Goal: Communication & Community: Answer question/provide support

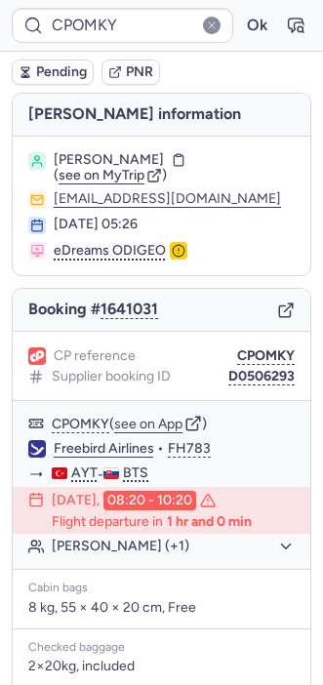
scroll to position [294, 0]
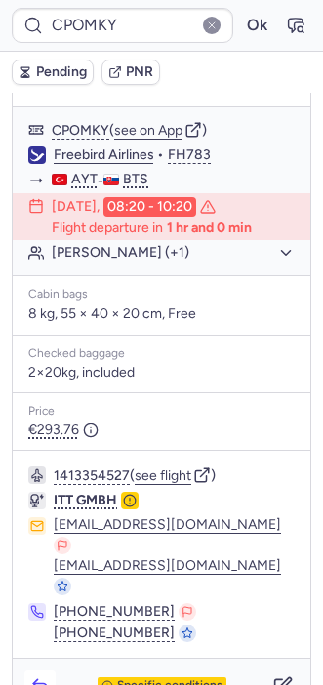
click at [49, 676] on icon "button" at bounding box center [40, 686] width 20 height 20
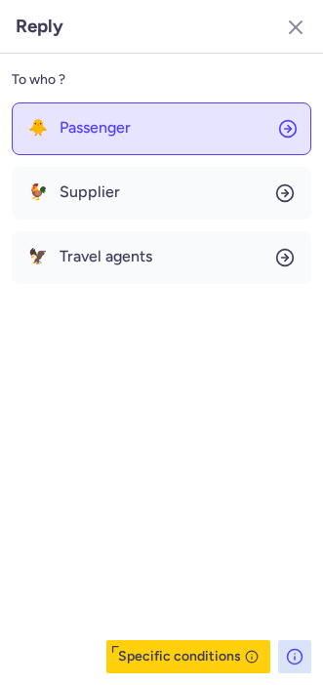
click at [111, 122] on span "Passenger" at bounding box center [95, 128] width 71 height 18
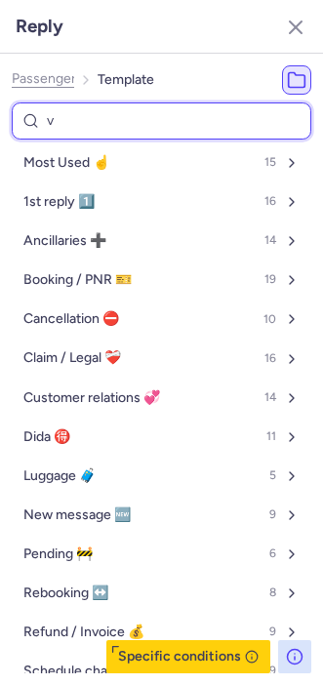
type input "vo"
select select "de"
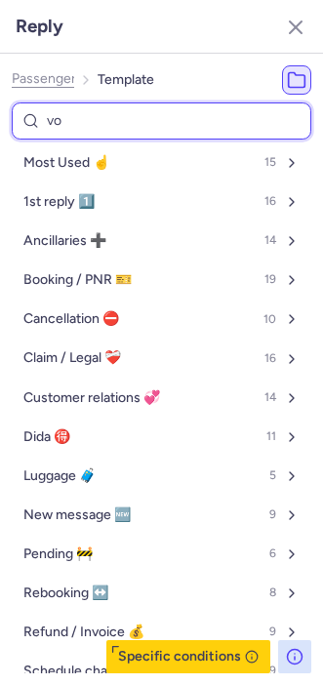
select select "de"
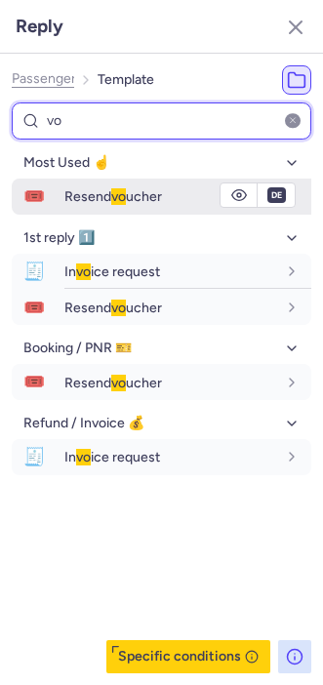
type input "vo"
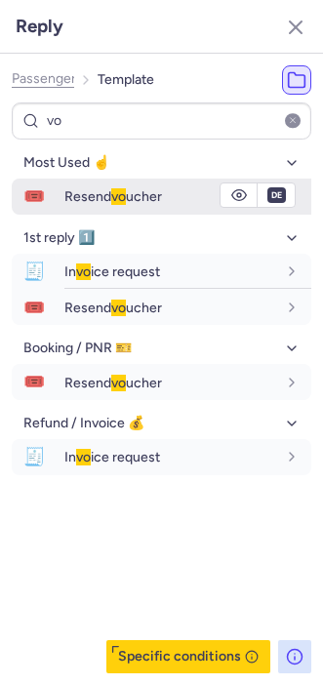
click at [78, 197] on span "Resend vo ucher" at bounding box center [113, 196] width 98 height 17
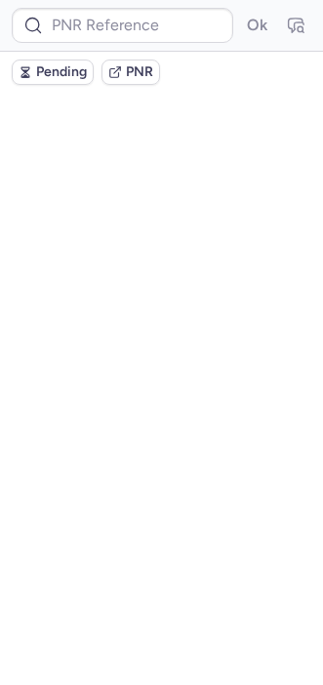
scroll to position [0, 0]
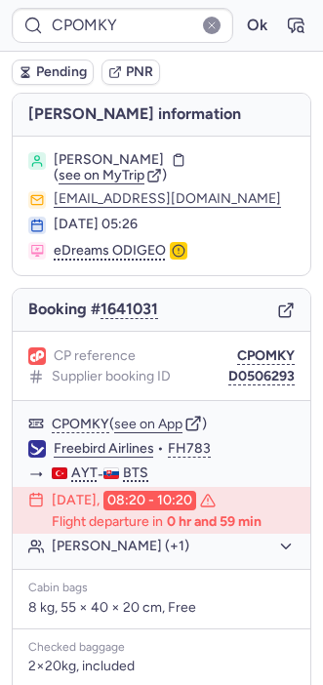
type input "DT1754948663955124"
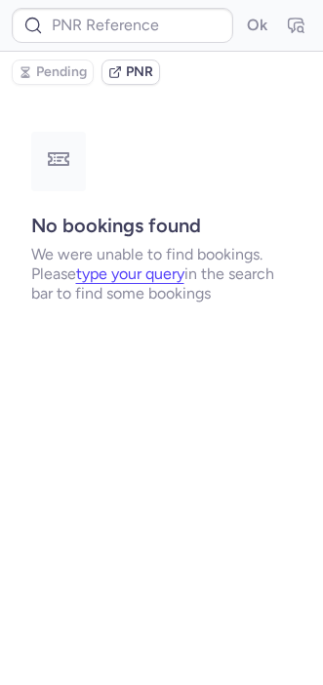
type input "CPOMKY"
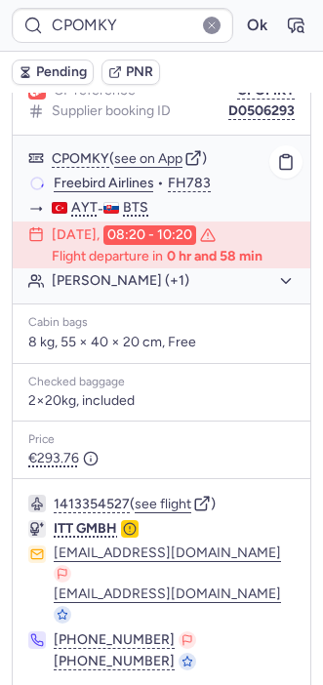
scroll to position [294, 0]
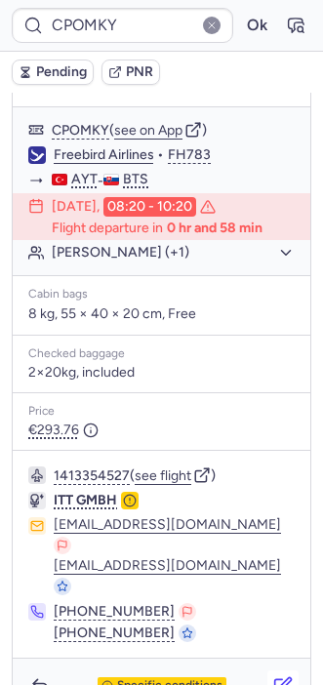
click at [273, 676] on icon "button" at bounding box center [283, 686] width 20 height 20
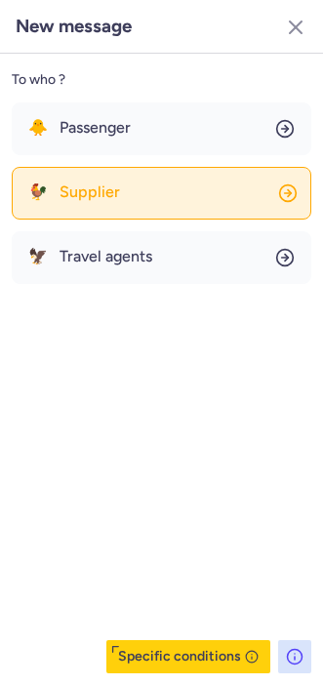
click at [116, 175] on button "🐓 Supplier" at bounding box center [161, 193] width 299 height 53
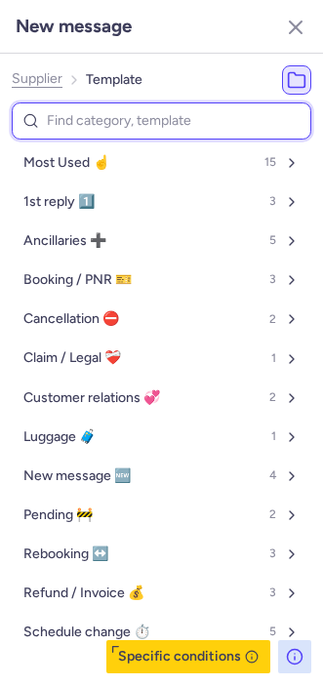
click at [78, 124] on input at bounding box center [161, 121] width 299 height 38
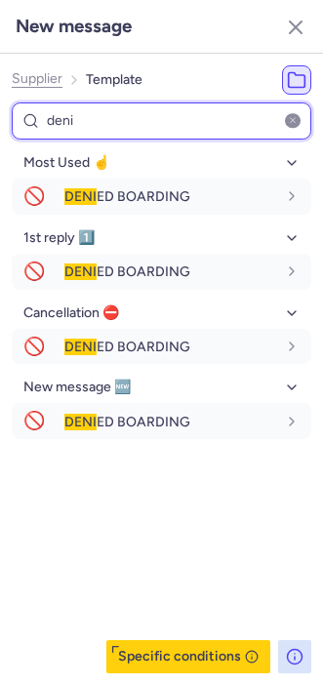
type input "deni"
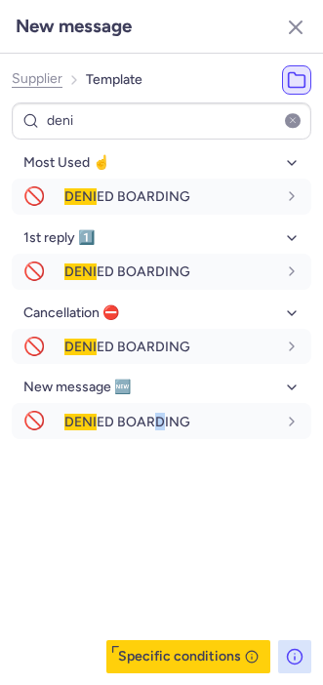
drag, startPoint x: 153, startPoint y: 515, endPoint x: 165, endPoint y: 574, distance: 59.7
click at [165, 574] on div "Most Used ☝️ 🚫 [PERSON_NAME] BOARDING en 1st reply 1️⃣ 🚫 [PERSON_NAME] BOARDING…" at bounding box center [161, 410] width 299 height 526
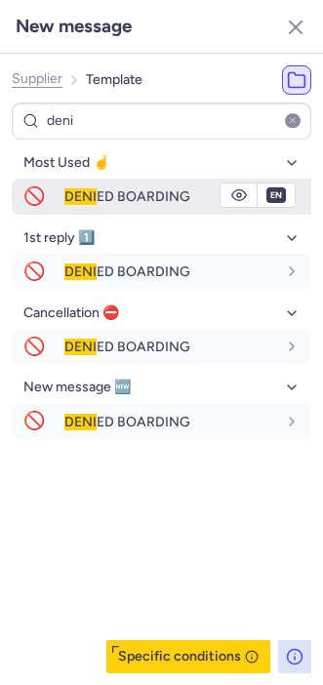
click at [99, 197] on span "[PERSON_NAME] BOARDING" at bounding box center [127, 196] width 126 height 17
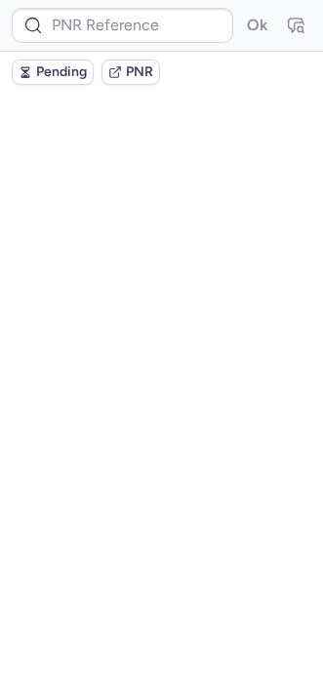
scroll to position [0, 0]
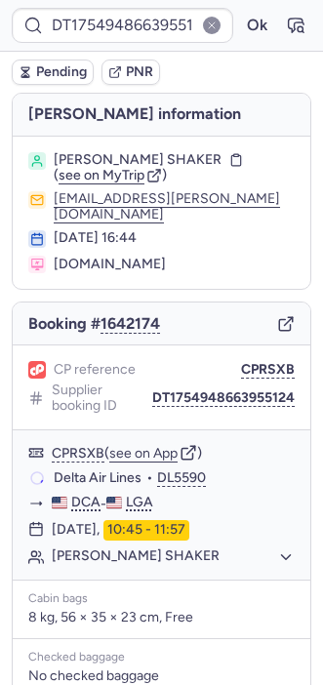
type input "CPOMKY"
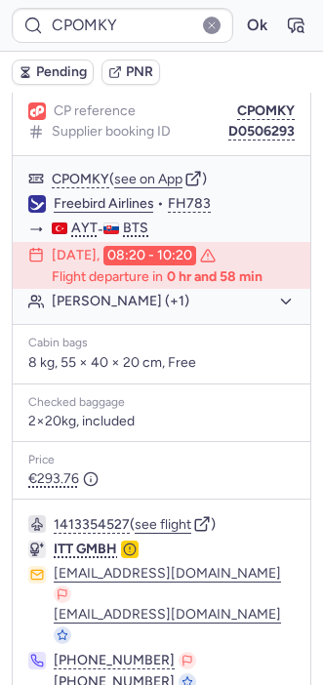
scroll to position [294, 0]
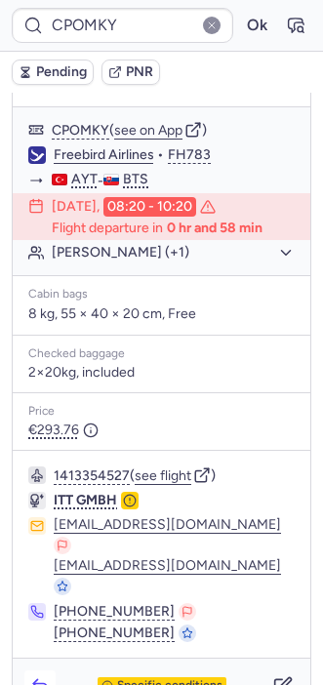
click at [34, 684] on icon "button" at bounding box center [39, 688] width 13 height 9
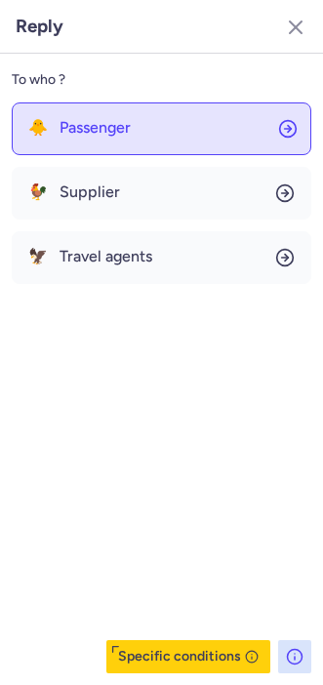
click at [71, 119] on span "Passenger" at bounding box center [95, 128] width 71 height 18
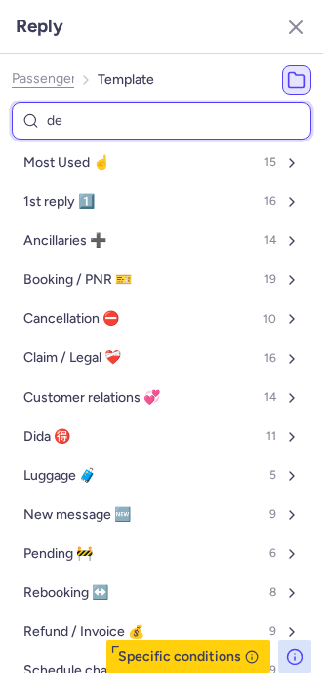
type input "den"
select select "de"
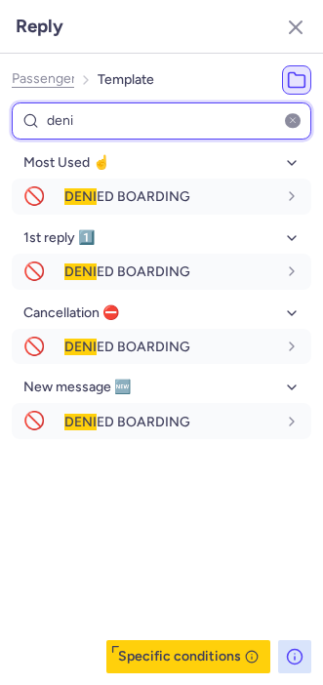
type input "deni"
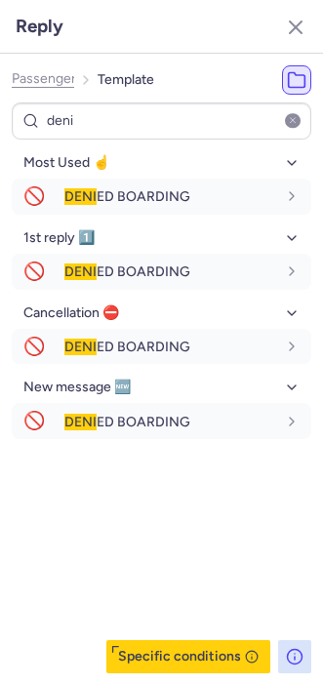
drag, startPoint x: 108, startPoint y: 584, endPoint x: 145, endPoint y: 294, distance: 293.1
click at [108, 585] on div "Most Used ☝️ 🚫 [PERSON_NAME] BOARDING fr en de nl pt es it ru de 1st reply 1️⃣ …" at bounding box center [161, 410] width 299 height 526
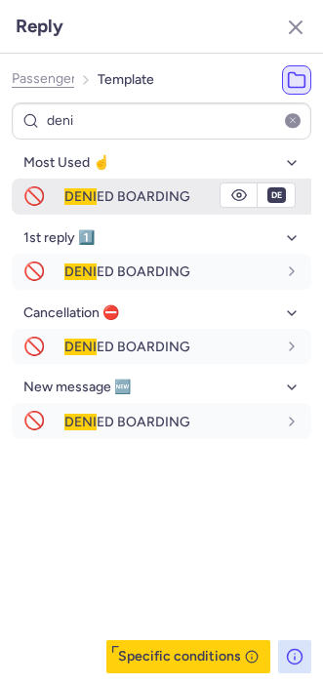
click at [146, 210] on div "[PERSON_NAME] BOARDING" at bounding box center [187, 195] width 247 height 33
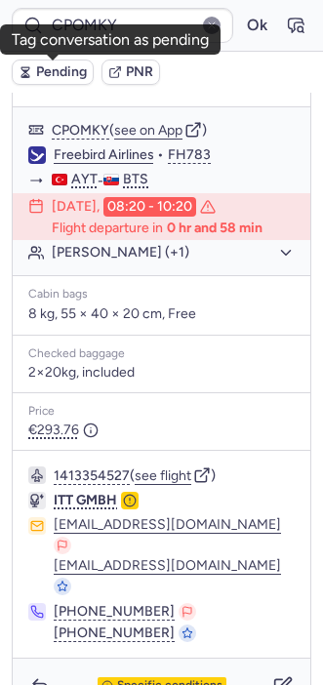
click at [32, 76] on button "Pending" at bounding box center [53, 72] width 82 height 25
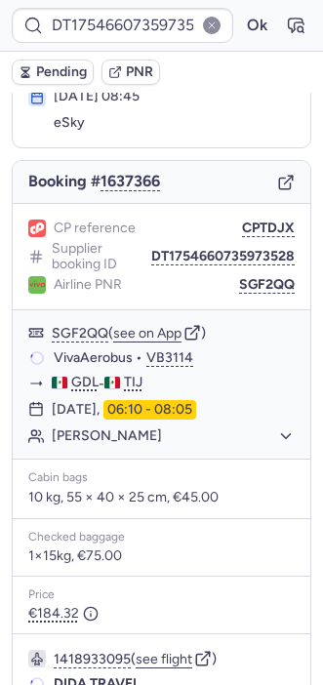
scroll to position [125, 0]
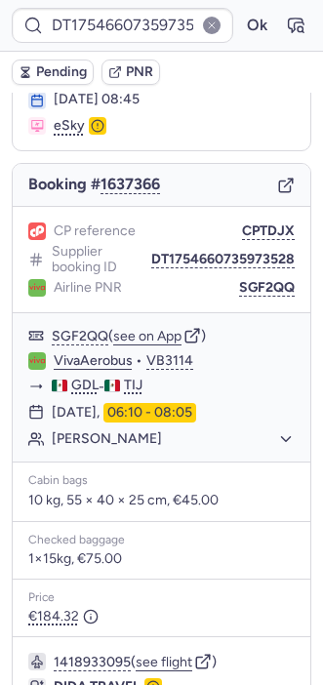
type input "CPKUKT"
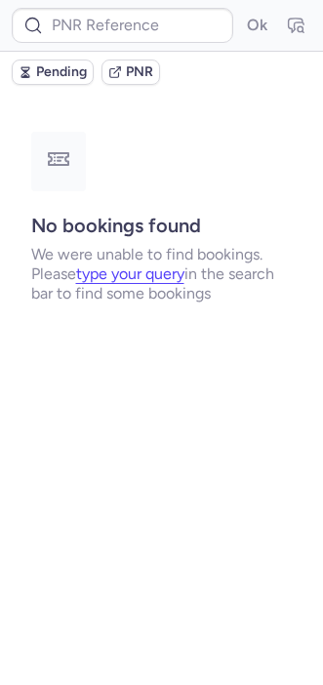
scroll to position [0, 0]
type input "CPM4KT"
type input "CPICW9"
type input "INC6907301"
type input "FBL9CW"
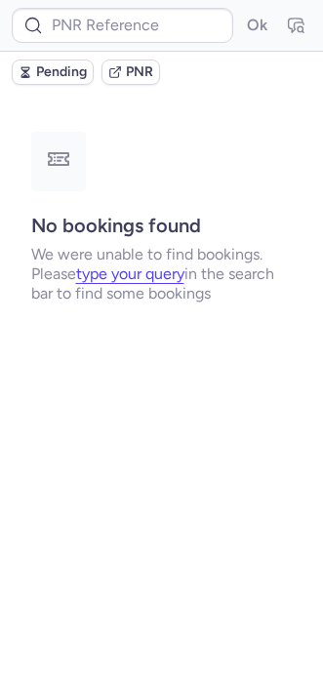
type input "CPIJLV"
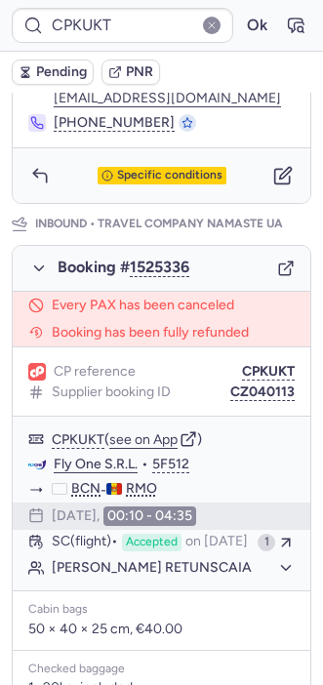
scroll to position [899, 0]
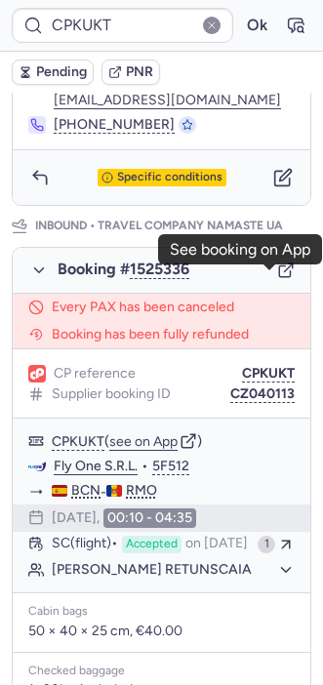
click at [277, 276] on icon "button" at bounding box center [286, 270] width 18 height 18
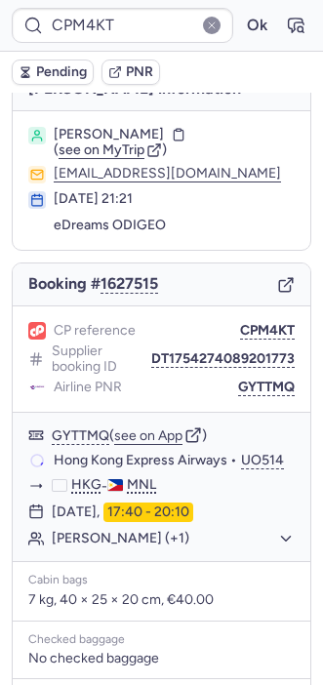
scroll to position [21, 0]
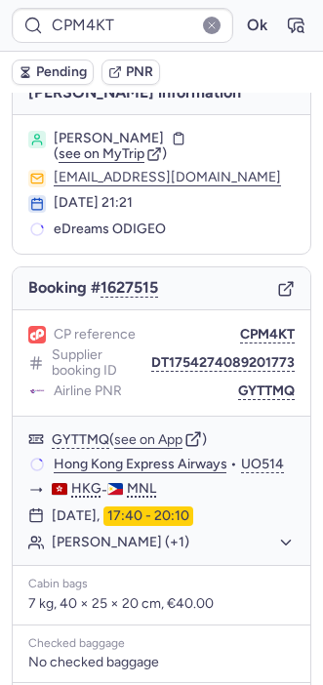
type input "CPICW9"
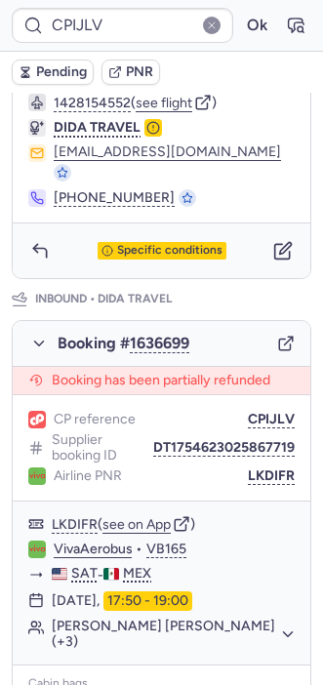
scroll to position [853, 0]
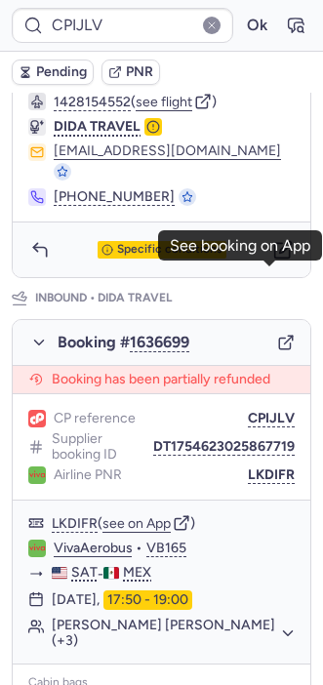
click at [279, 339] on icon "button" at bounding box center [284, 344] width 11 height 11
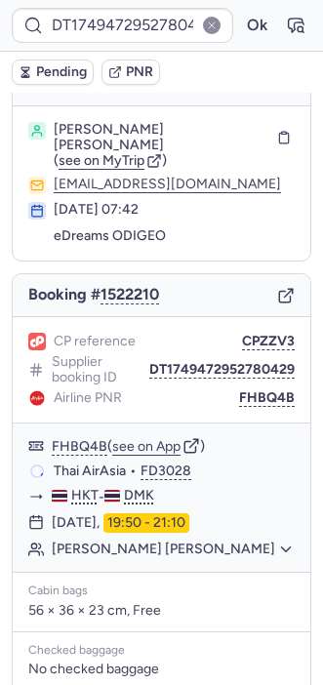
scroll to position [25, 0]
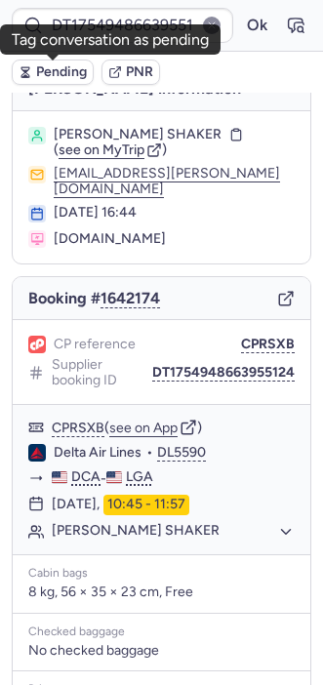
click at [45, 64] on span "Pending" at bounding box center [61, 72] width 51 height 16
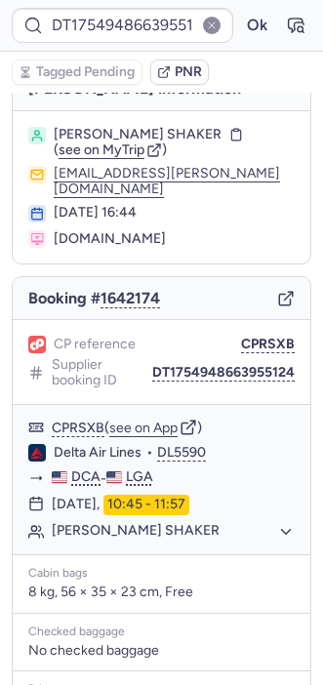
type input "CPM4KT"
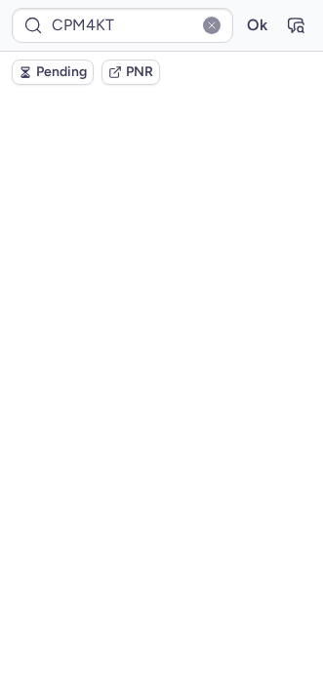
scroll to position [64, 0]
